Goal: Register for event/course

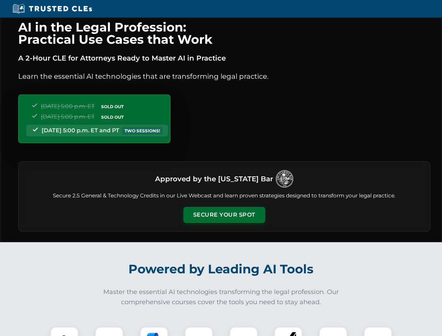
click at [224, 215] on button "Secure Your Spot" at bounding box center [224, 215] width 82 height 16
click at [64, 331] on img at bounding box center [64, 341] width 20 height 20
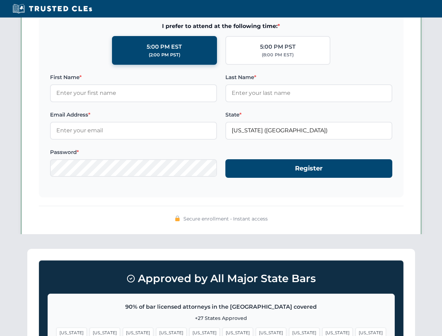
click at [256, 331] on span "[US_STATE]" at bounding box center [271, 332] width 30 height 10
click at [322, 331] on span "[US_STATE]" at bounding box center [337, 332] width 30 height 10
